Goal: Task Accomplishment & Management: Use online tool/utility

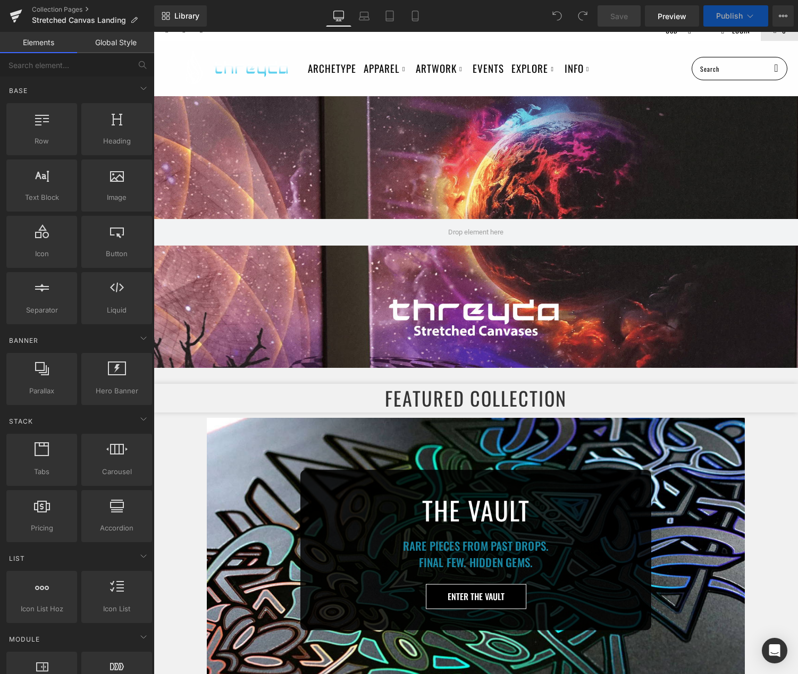
scroll to position [14, 0]
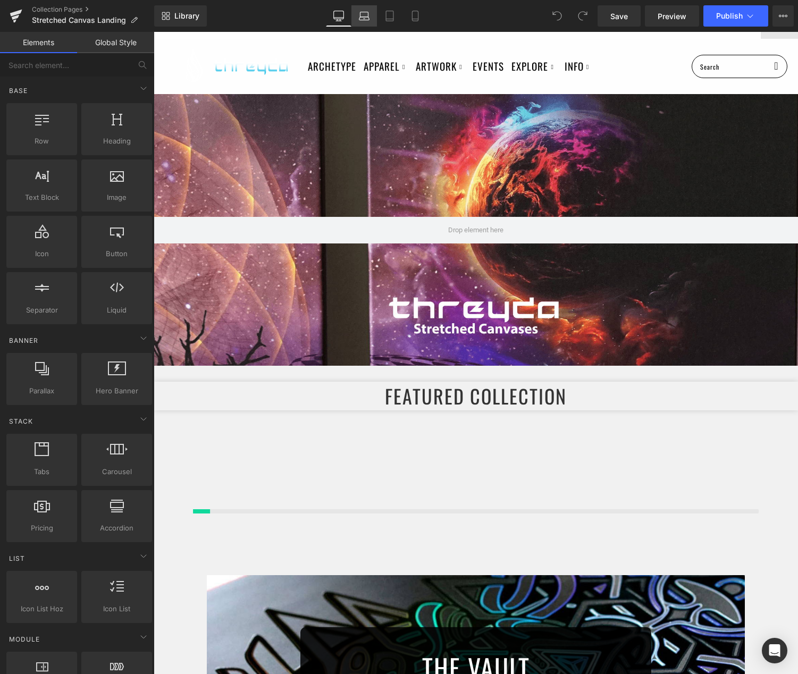
click at [360, 20] on icon at bounding box center [364, 18] width 10 height 3
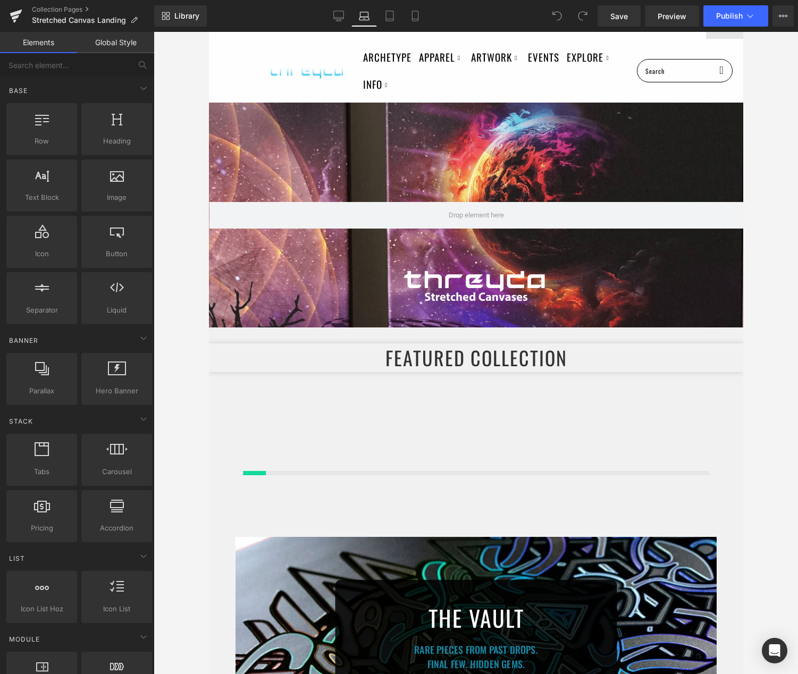
scroll to position [85, 0]
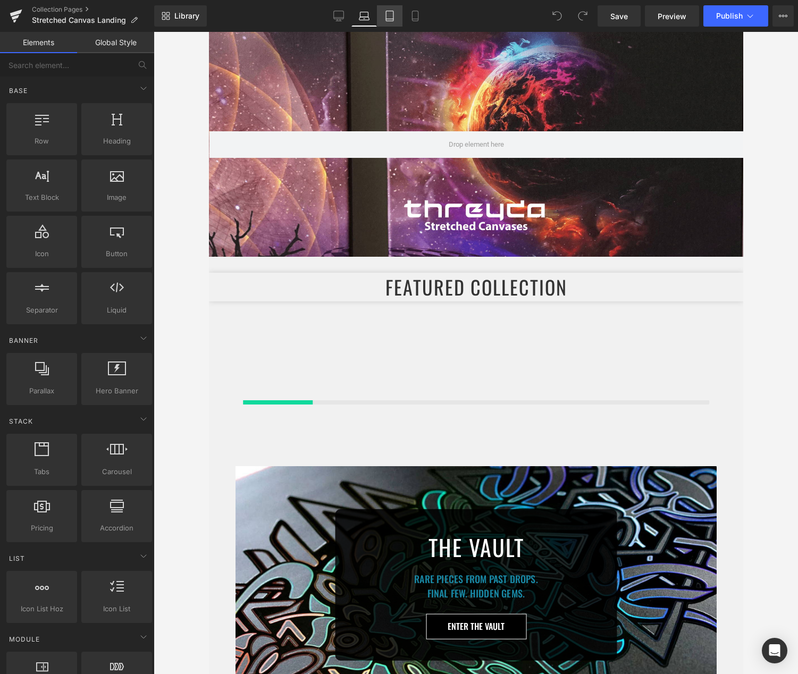
click at [391, 17] on icon at bounding box center [389, 16] width 11 height 11
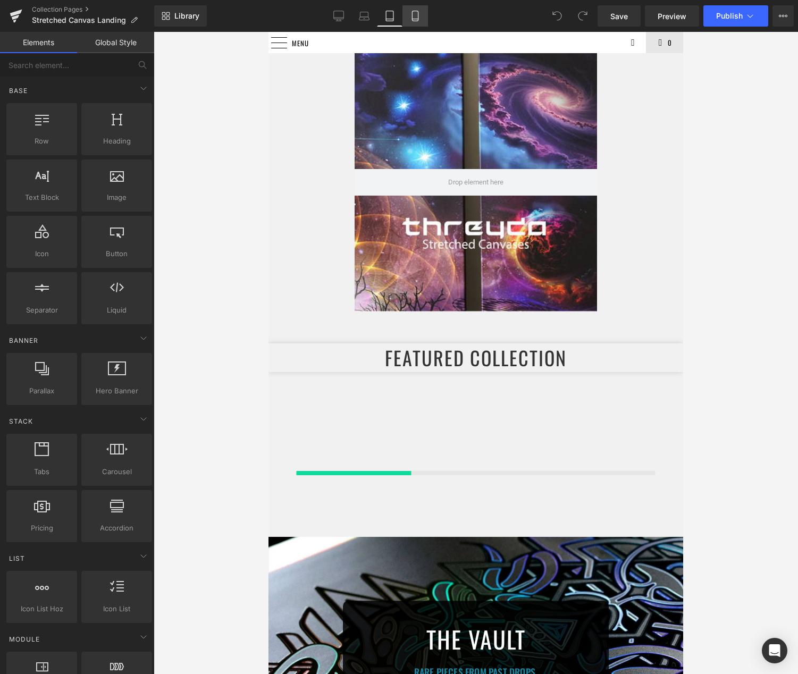
click at [411, 20] on icon at bounding box center [415, 16] width 11 height 11
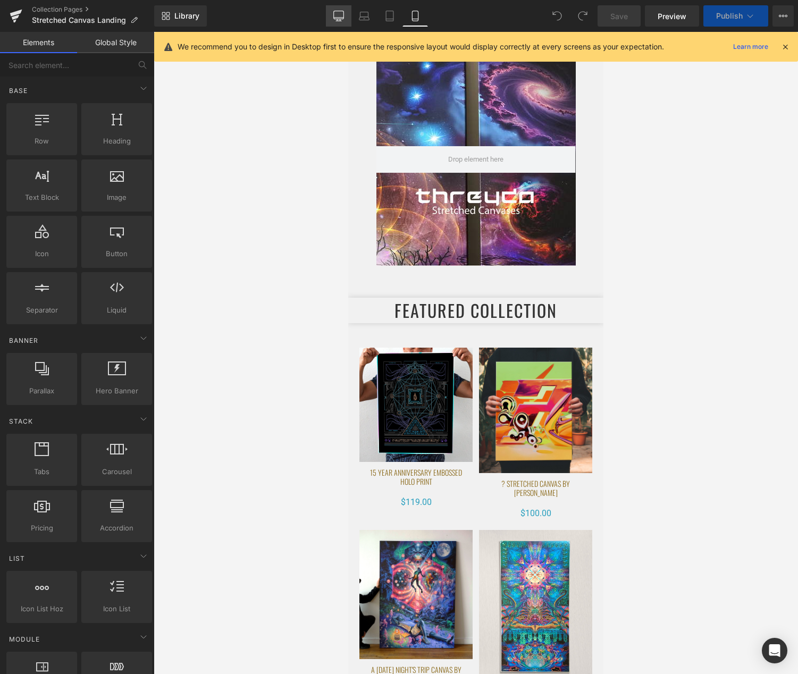
click at [334, 20] on icon at bounding box center [338, 16] width 11 height 11
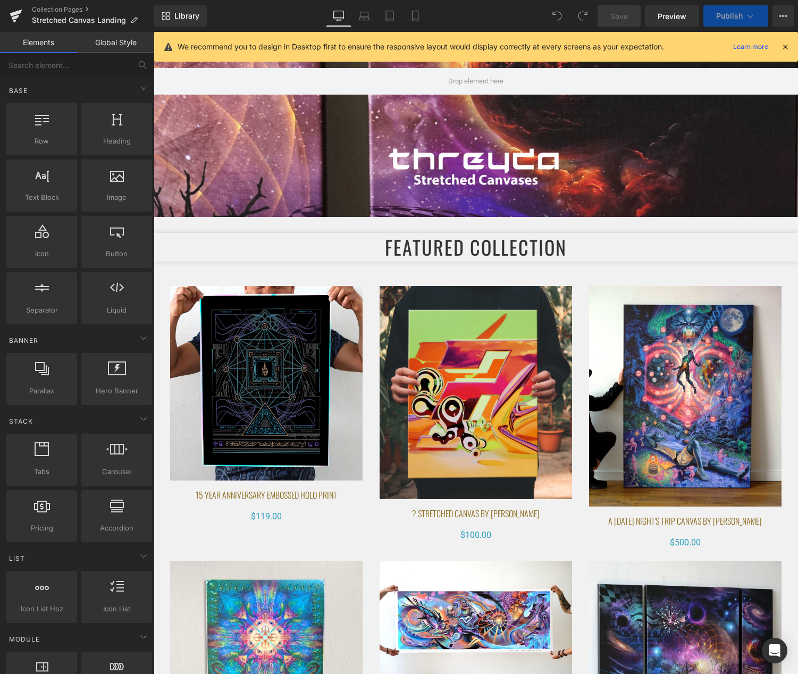
scroll to position [179, 0]
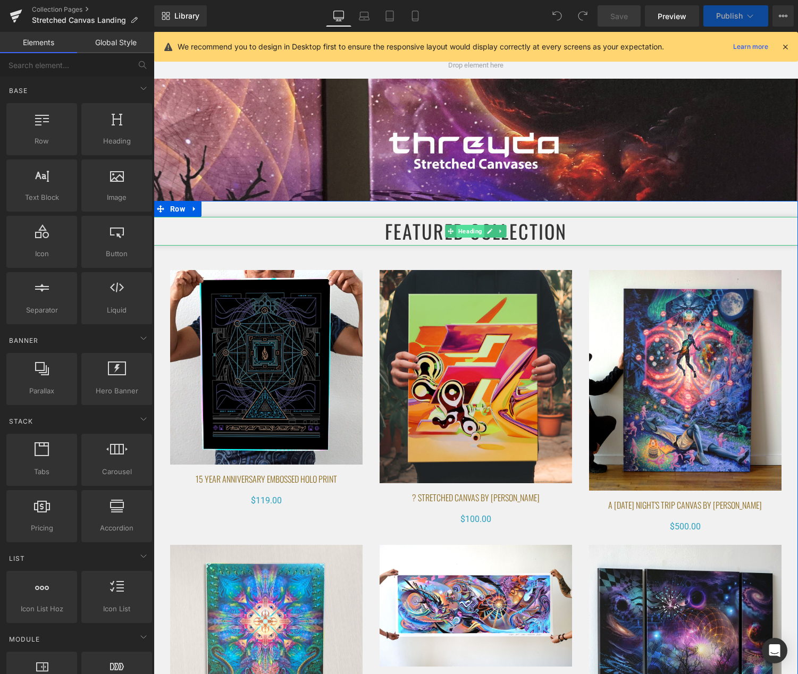
click at [467, 233] on span "Heading" at bounding box center [470, 231] width 28 height 13
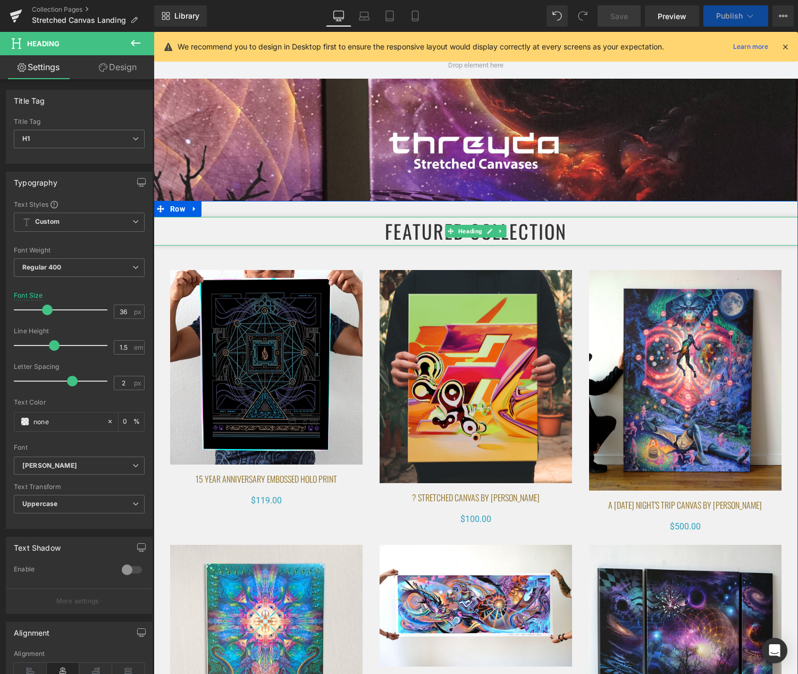
click at [489, 231] on link at bounding box center [489, 231] width 11 height 13
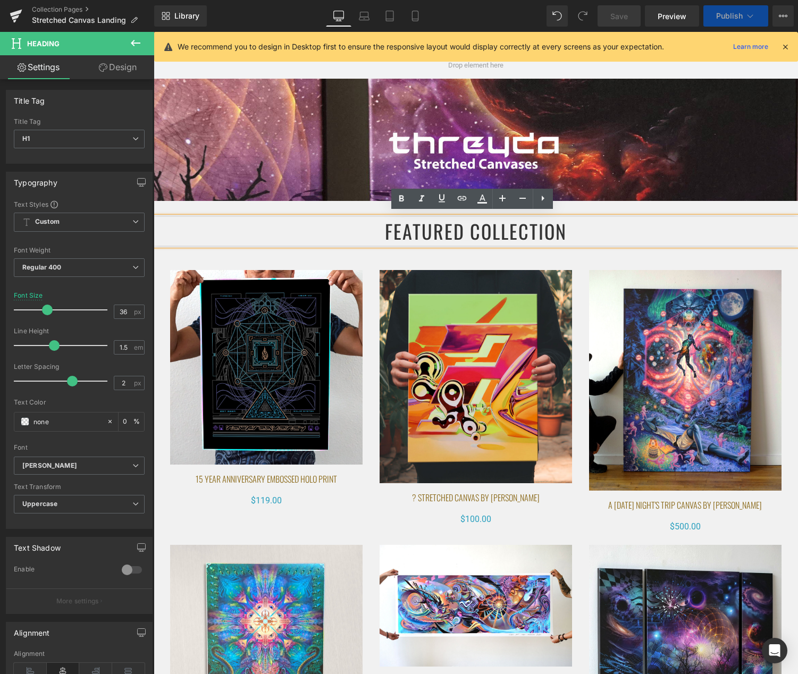
click at [502, 235] on h1 "FEATURED Collection" at bounding box center [476, 231] width 644 height 29
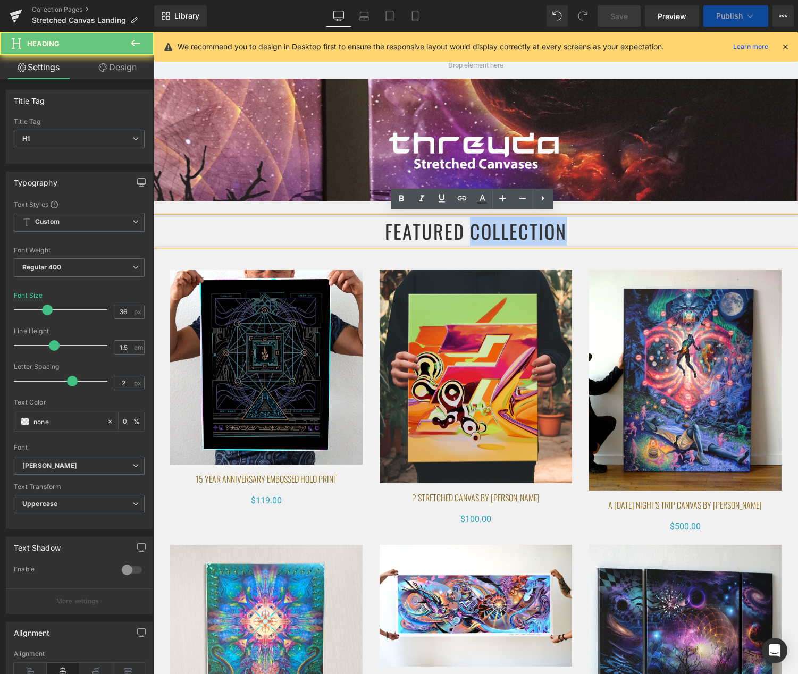
click at [502, 235] on h1 "FEATURED Collection" at bounding box center [476, 231] width 644 height 29
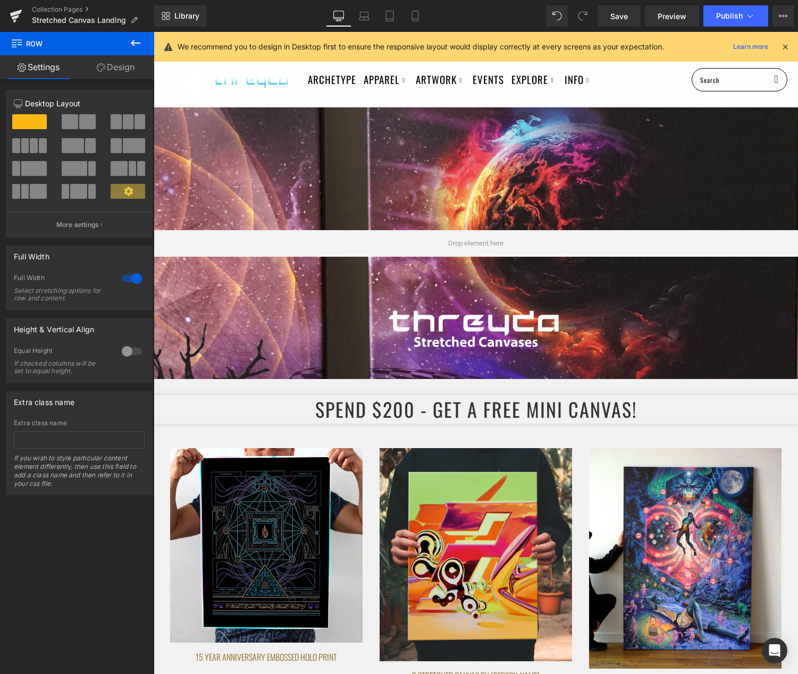
scroll to position [0, 0]
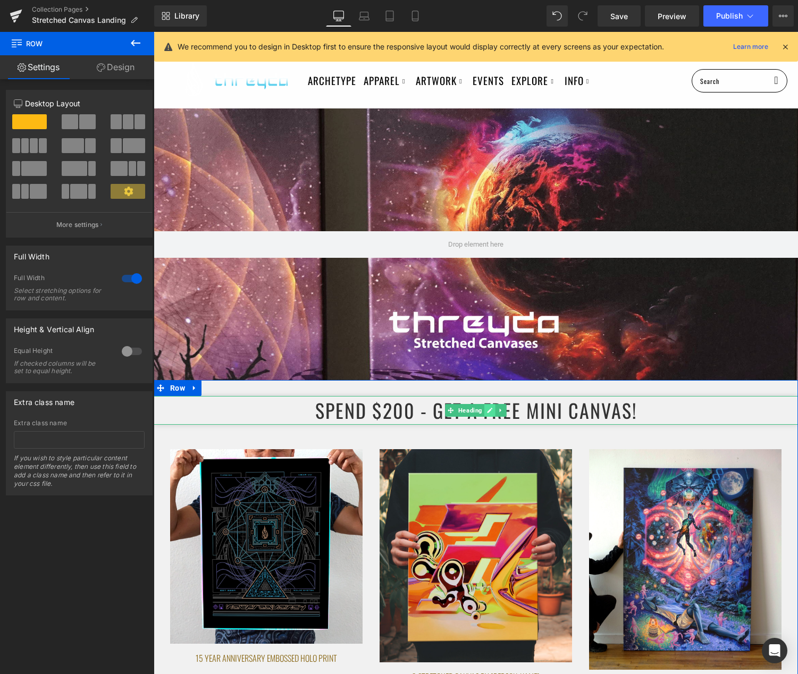
click at [489, 407] on link at bounding box center [489, 410] width 11 height 13
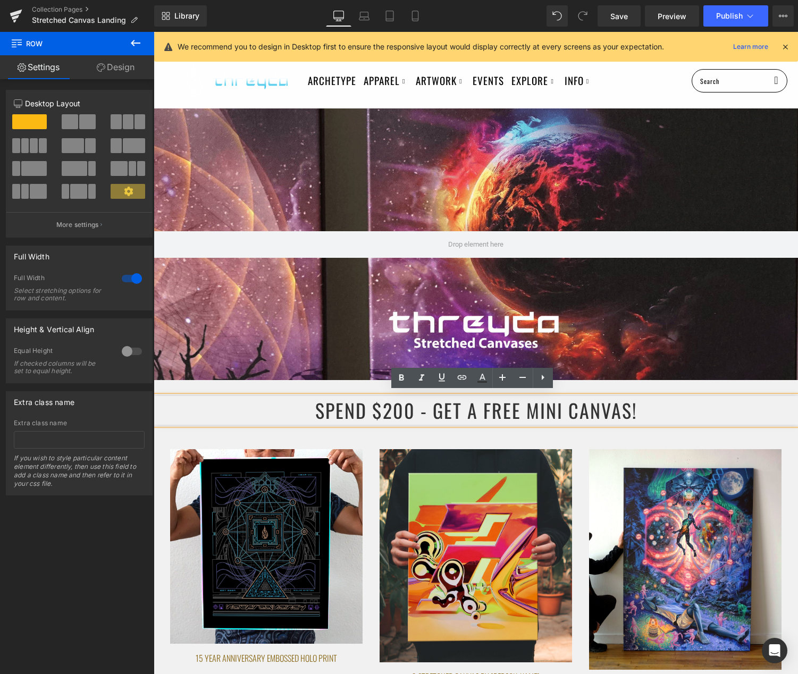
click at [635, 407] on h1 "Spend $200 - Get a free mini Canvas!" at bounding box center [476, 410] width 644 height 29
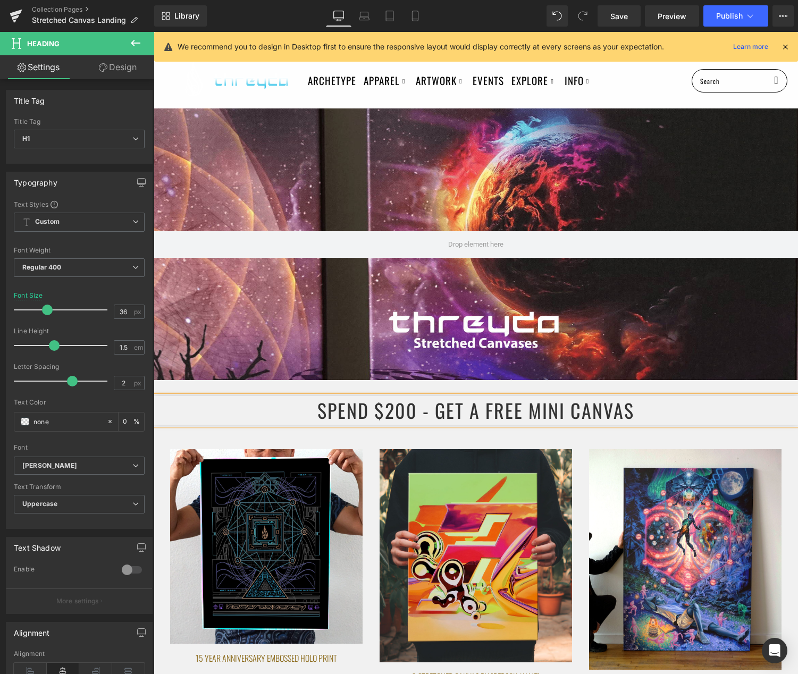
click at [577, 98] on div "Archetype Apparel Featured Collection The Vault / Final Pieces Shop All Styles …" at bounding box center [476, 80] width 644 height 55
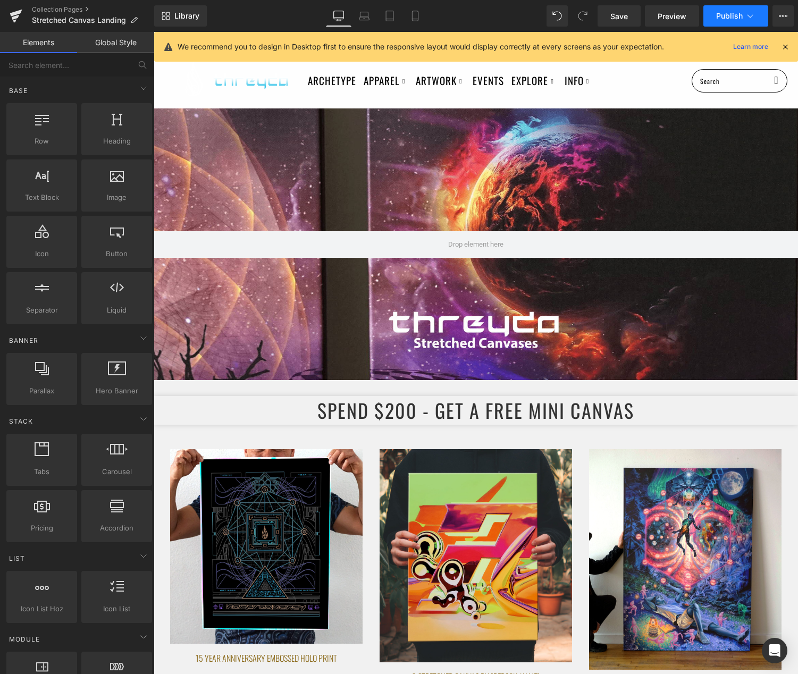
click at [737, 18] on span "Publish" at bounding box center [729, 16] width 27 height 9
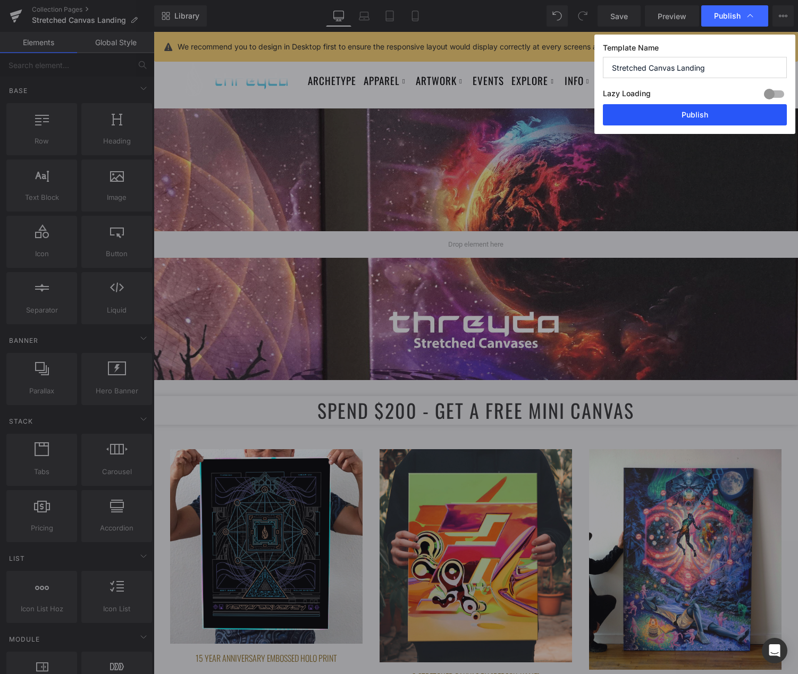
click at [702, 118] on button "Publish" at bounding box center [695, 114] width 184 height 21
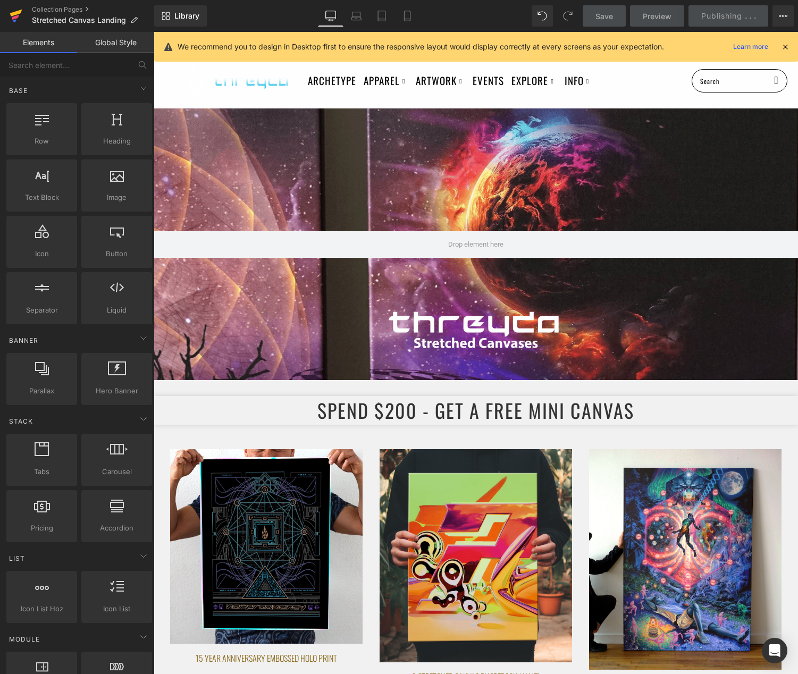
click at [14, 16] on icon at bounding box center [15, 17] width 7 height 5
click at [785, 47] on icon at bounding box center [785, 47] width 10 height 10
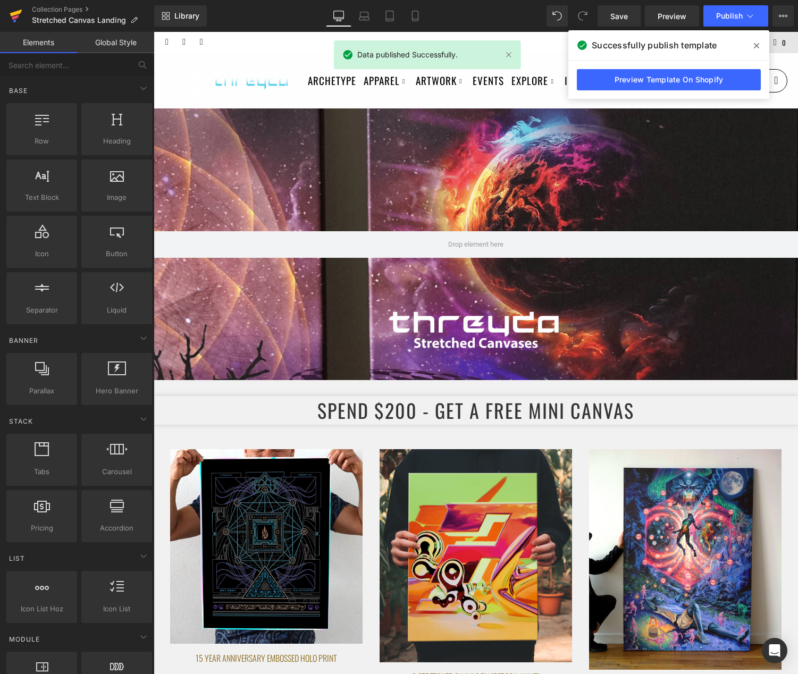
click at [14, 13] on icon at bounding box center [16, 13] width 12 height 7
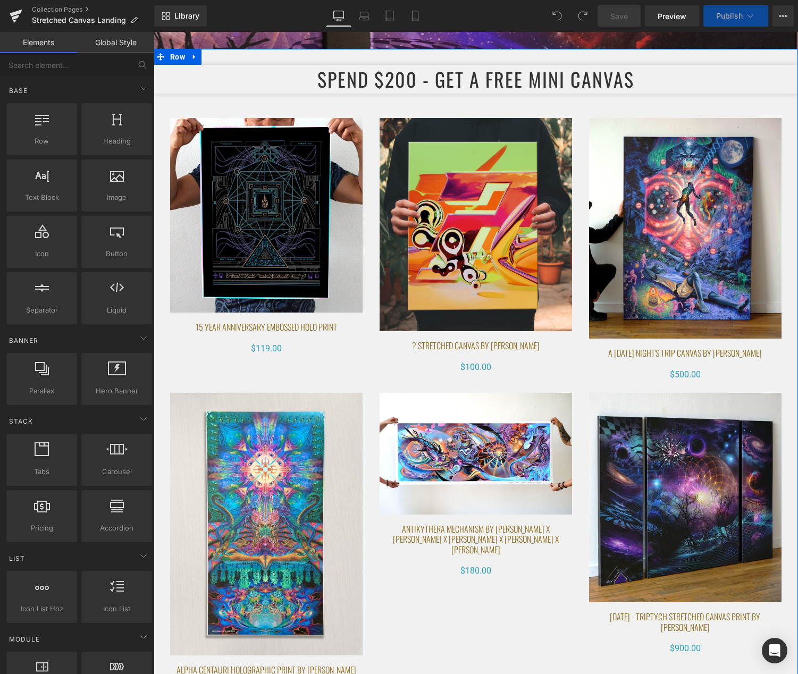
scroll to position [332, 0]
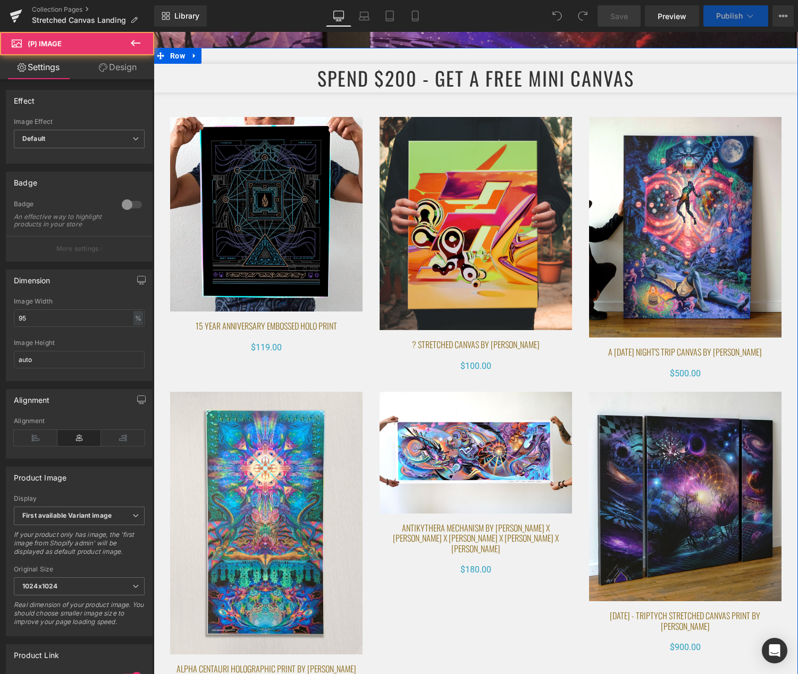
click at [503, 124] on img at bounding box center [476, 224] width 193 height 214
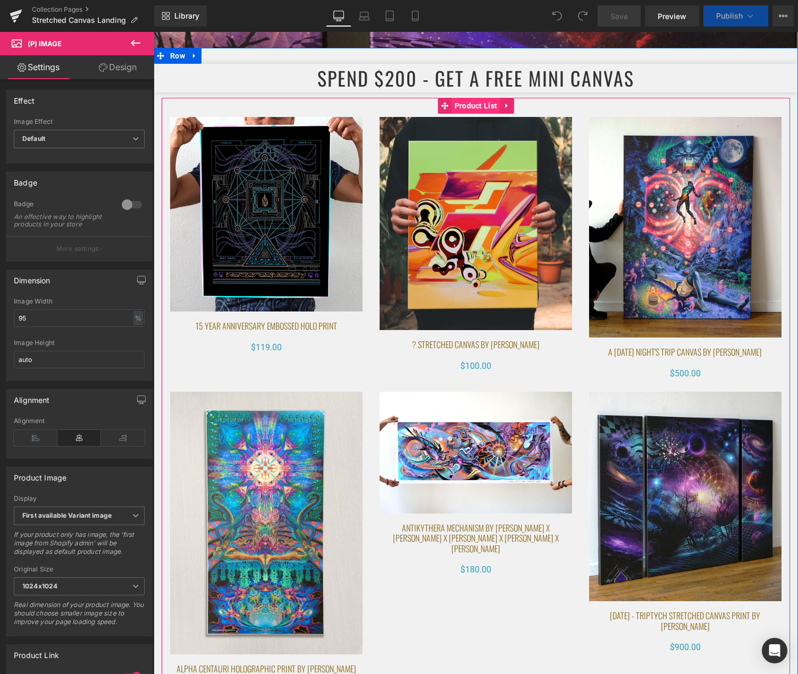
click at [464, 107] on span "Product List" at bounding box center [476, 106] width 48 height 16
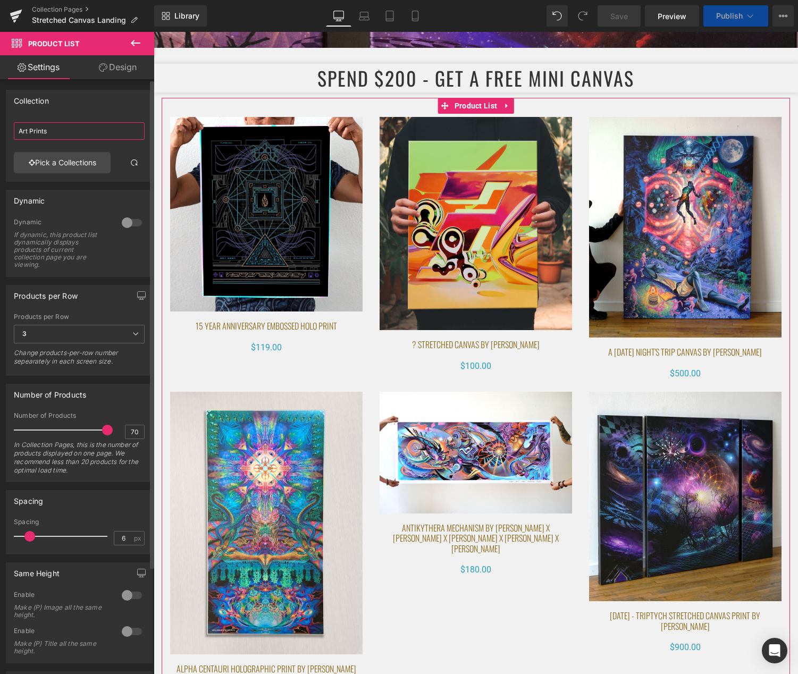
click at [73, 130] on input "Art Prints" at bounding box center [79, 131] width 131 height 18
drag, startPoint x: 53, startPoint y: 127, endPoint x: 4, endPoint y: 128, distance: 49.5
click at [4, 128] on div "Collection Art Prints Art Prints Pick a Collections" at bounding box center [79, 132] width 159 height 100
type input "c"
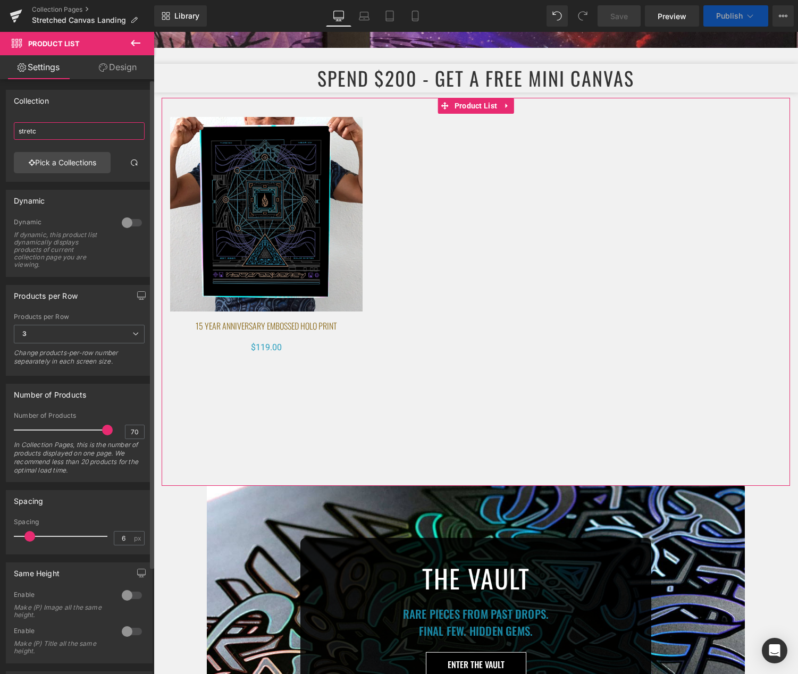
click at [70, 133] on input "stretc" at bounding box center [79, 131] width 131 height 18
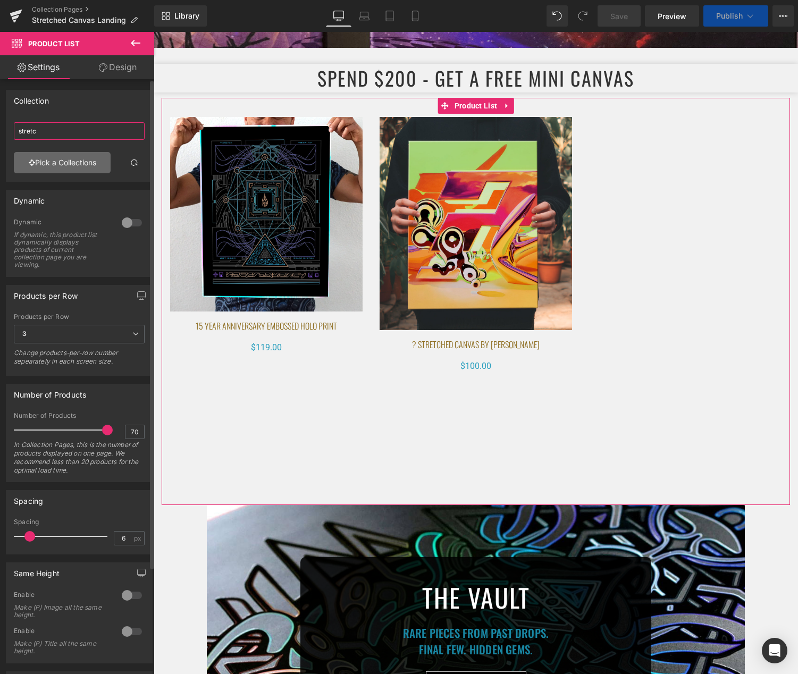
type input "stretc"
click at [46, 159] on link "Pick a Collections" at bounding box center [62, 162] width 97 height 21
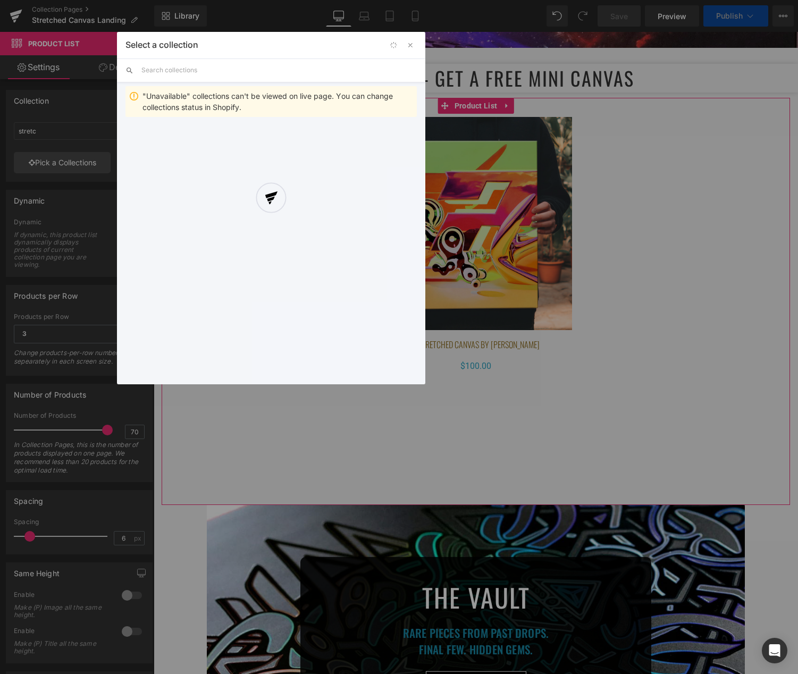
click at [195, 75] on div at bounding box center [271, 208] width 308 height 352
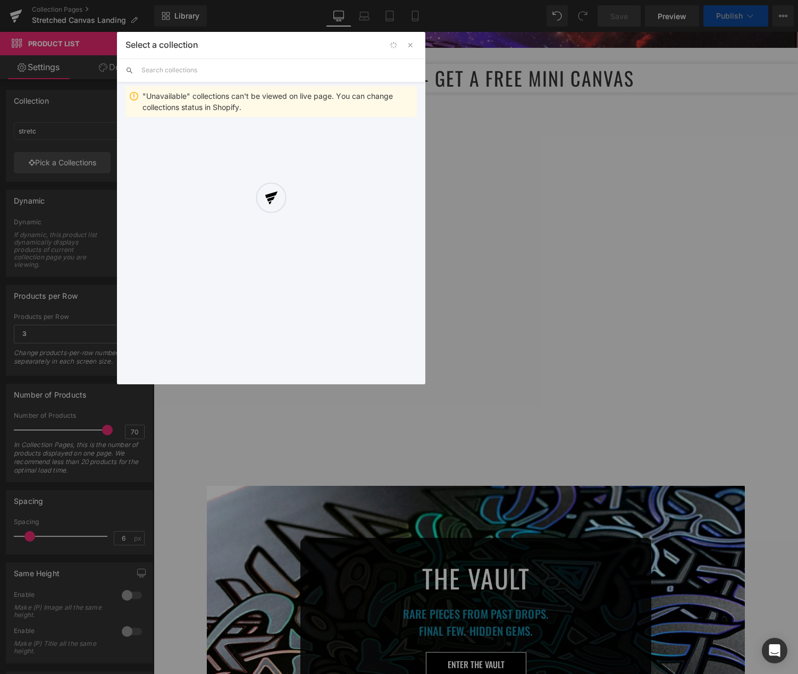
click at [186, 71] on div at bounding box center [271, 208] width 308 height 352
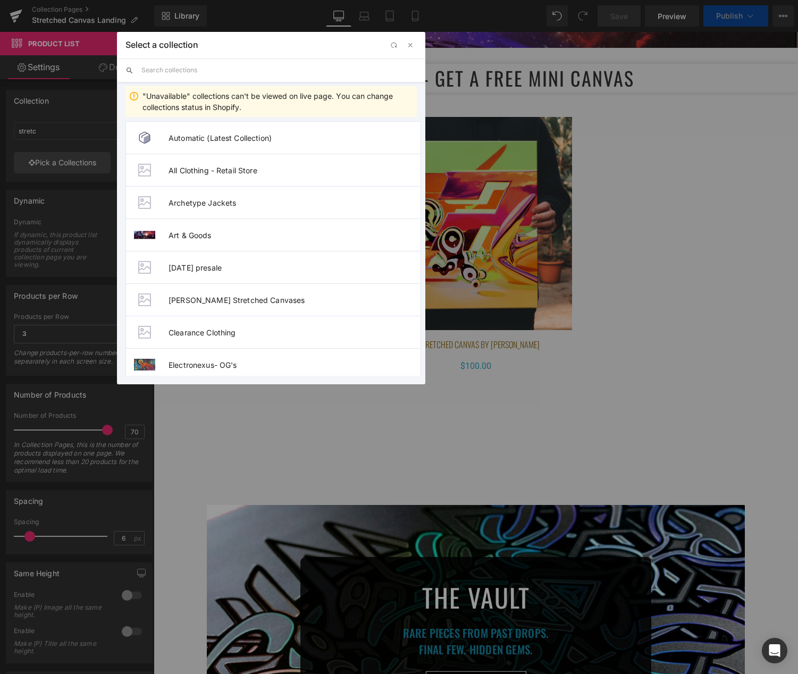
click at [180, 71] on input "text" at bounding box center [278, 69] width 275 height 23
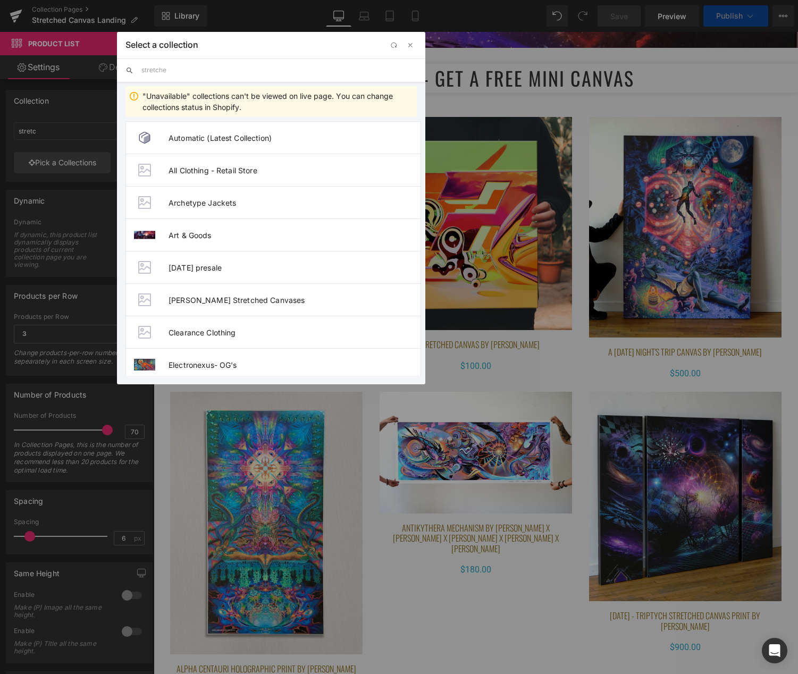
type input "stretched"
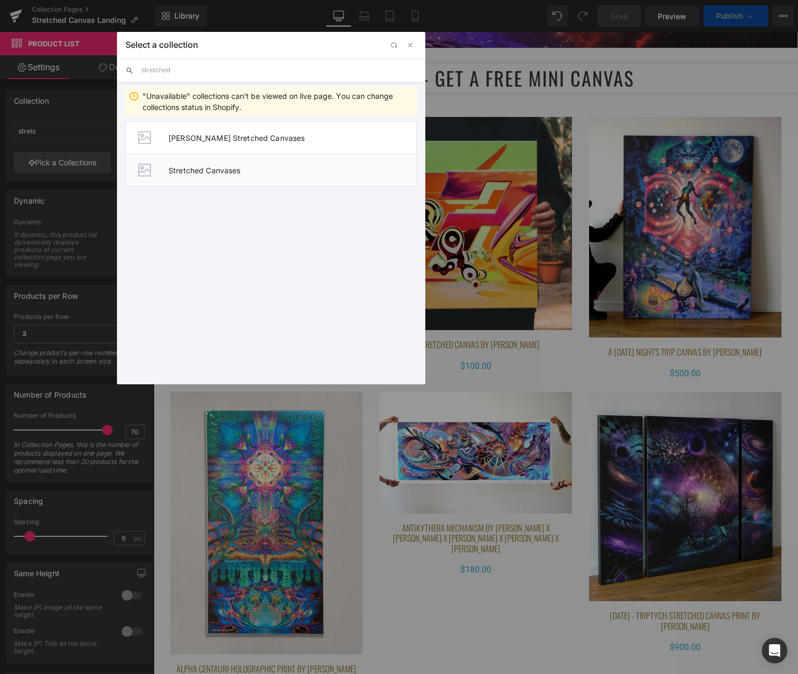
click at [224, 174] on span "Stretched Canvases" at bounding box center [293, 170] width 248 height 9
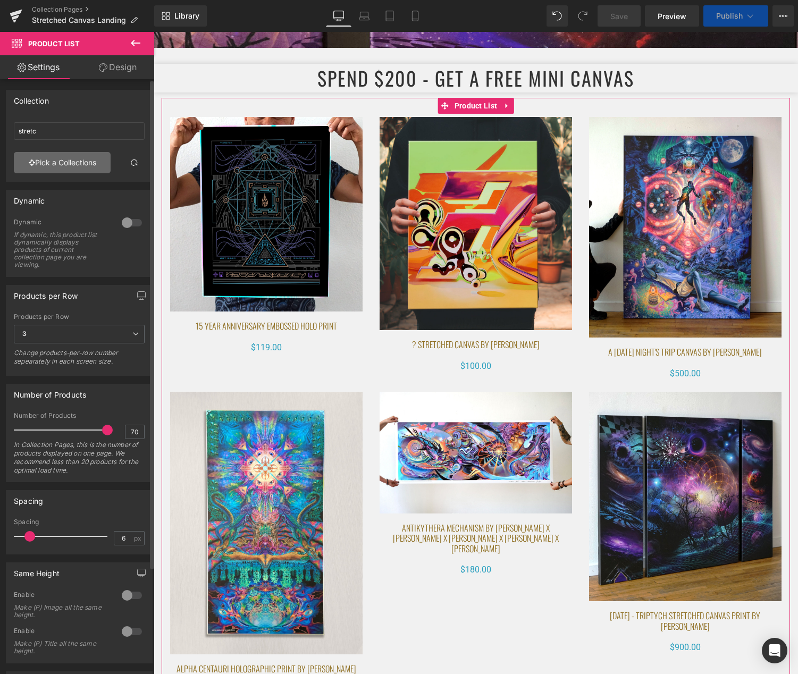
type input "Stretched Canvases"
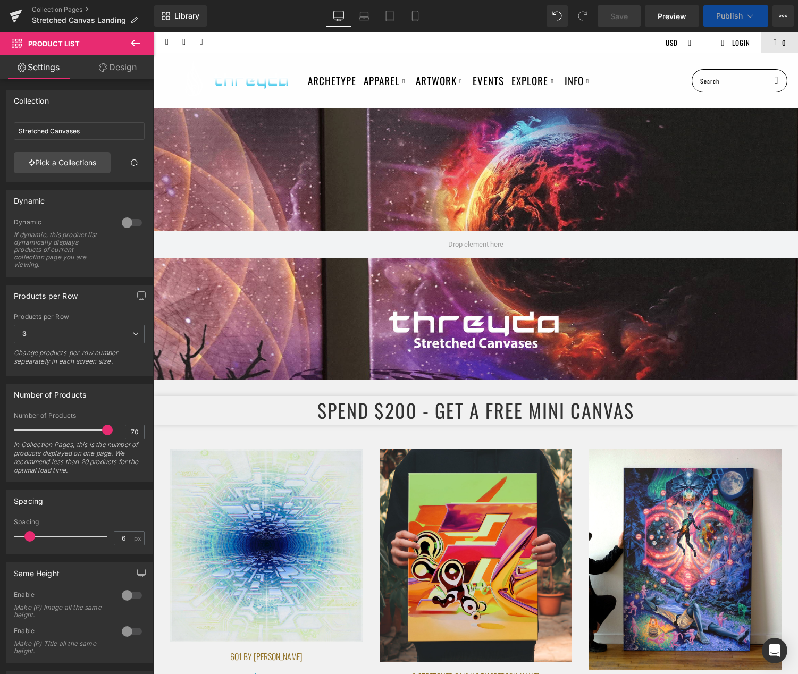
click at [752, 16] on icon at bounding box center [750, 16] width 11 height 11
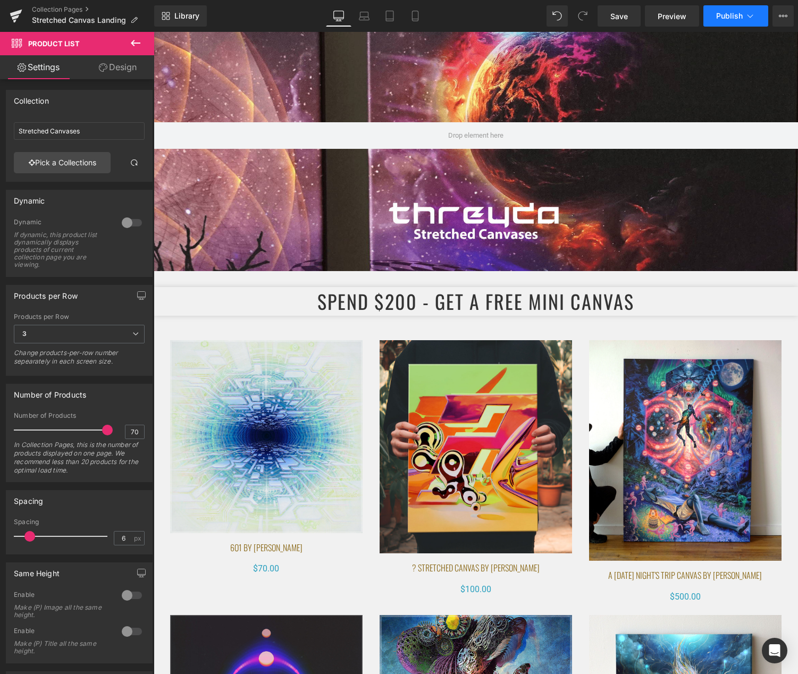
click at [752, 15] on icon at bounding box center [750, 16] width 11 height 11
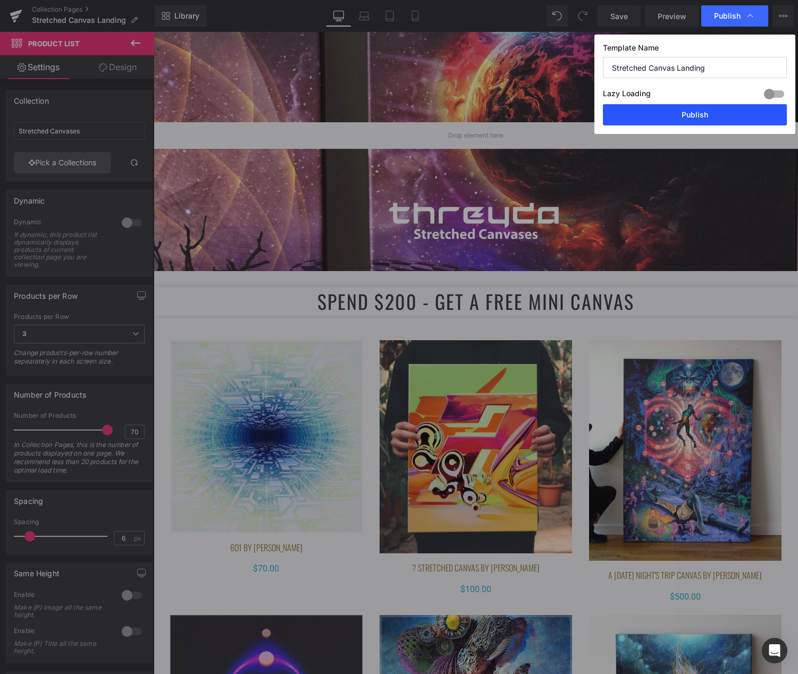
click at [712, 112] on button "Publish" at bounding box center [695, 114] width 184 height 21
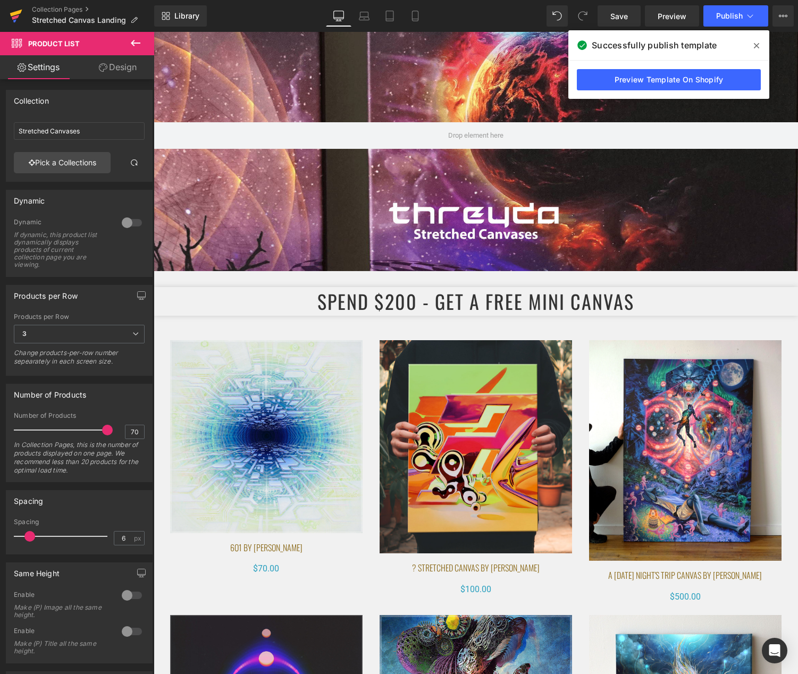
click at [13, 12] on icon at bounding box center [16, 16] width 13 height 27
